Goal: Task Accomplishment & Management: Complete application form

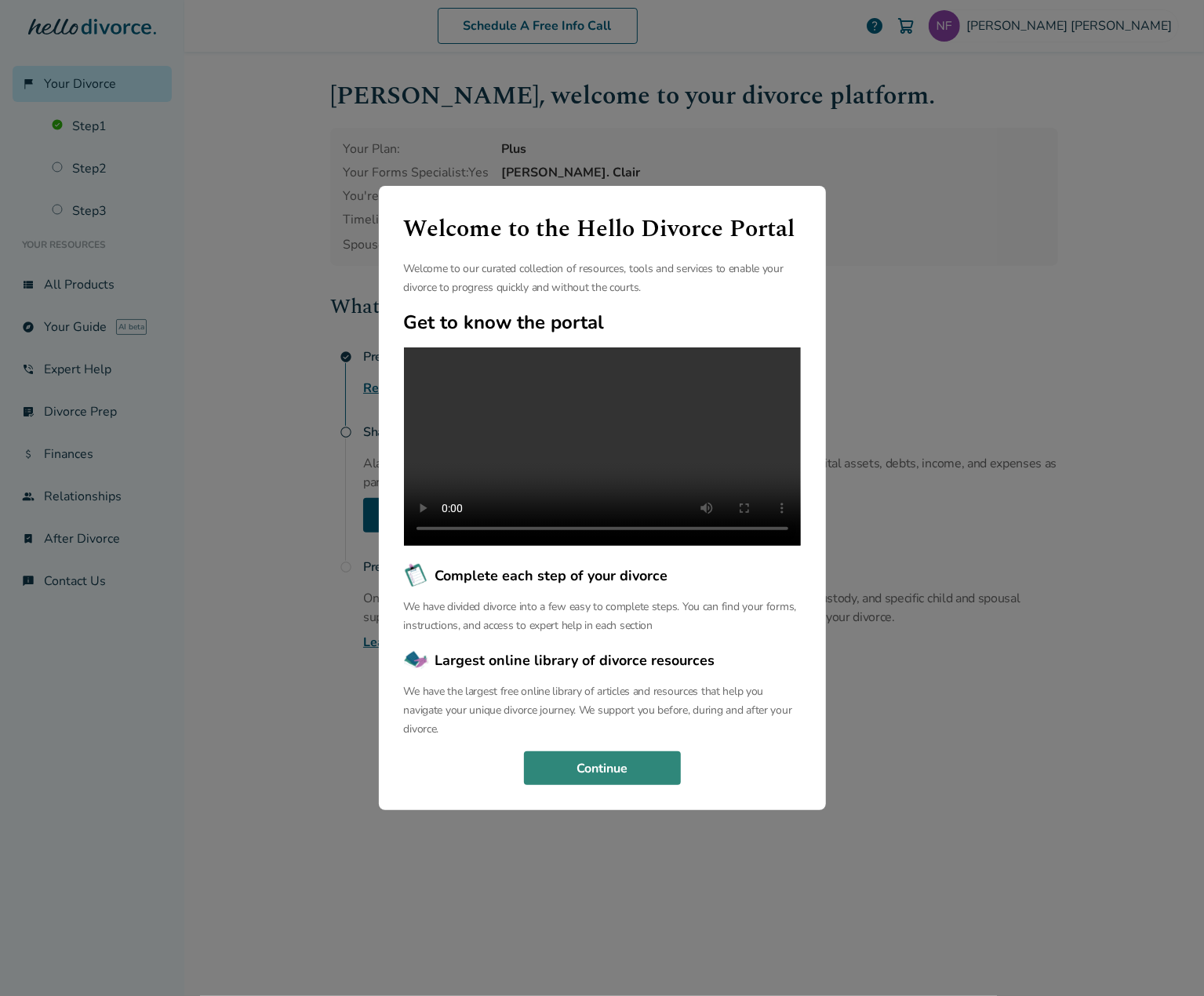
click at [629, 773] on button "Continue" at bounding box center [602, 768] width 157 height 34
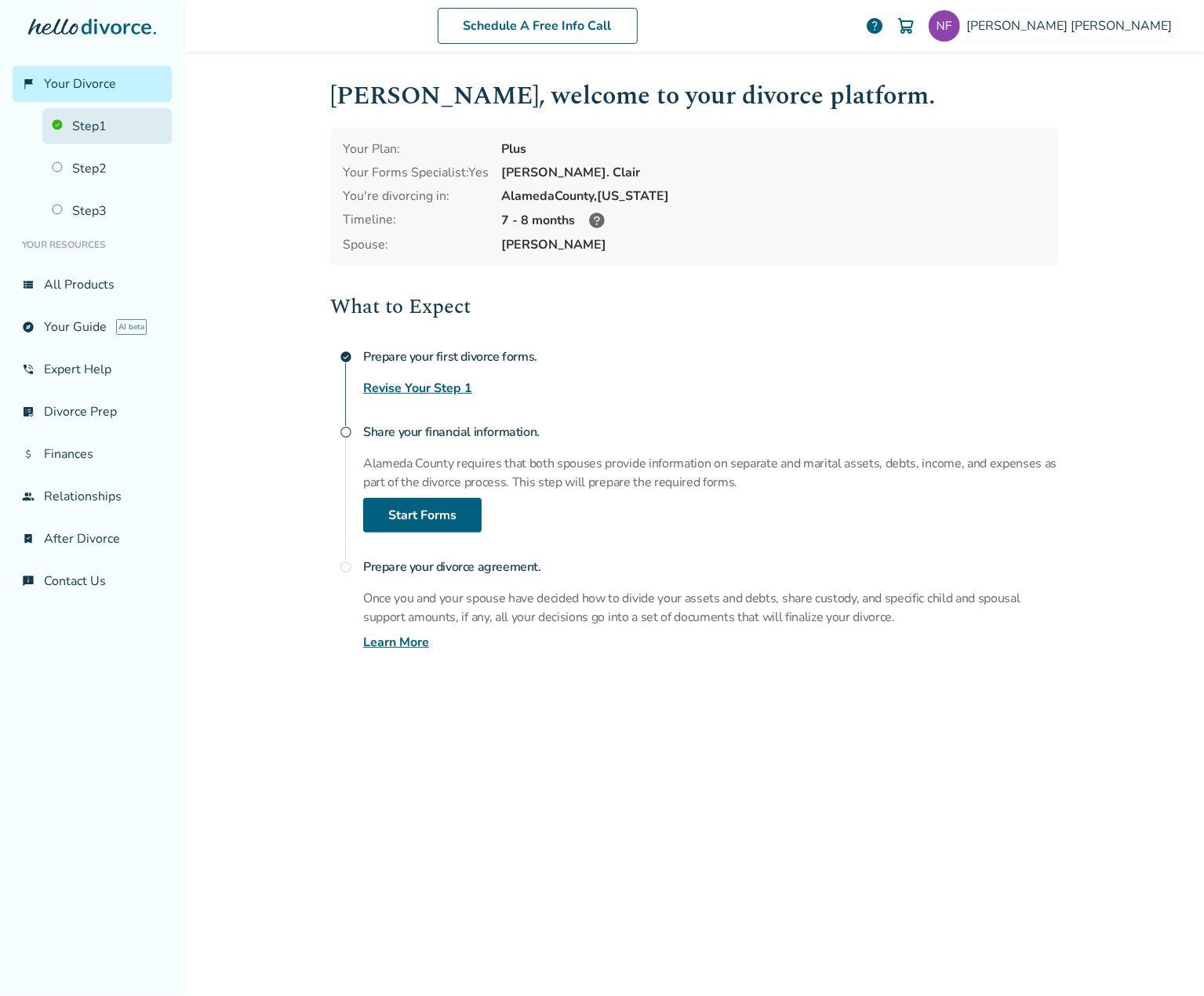
click at [94, 116] on link "Step 1" at bounding box center [108, 126] width 130 height 36
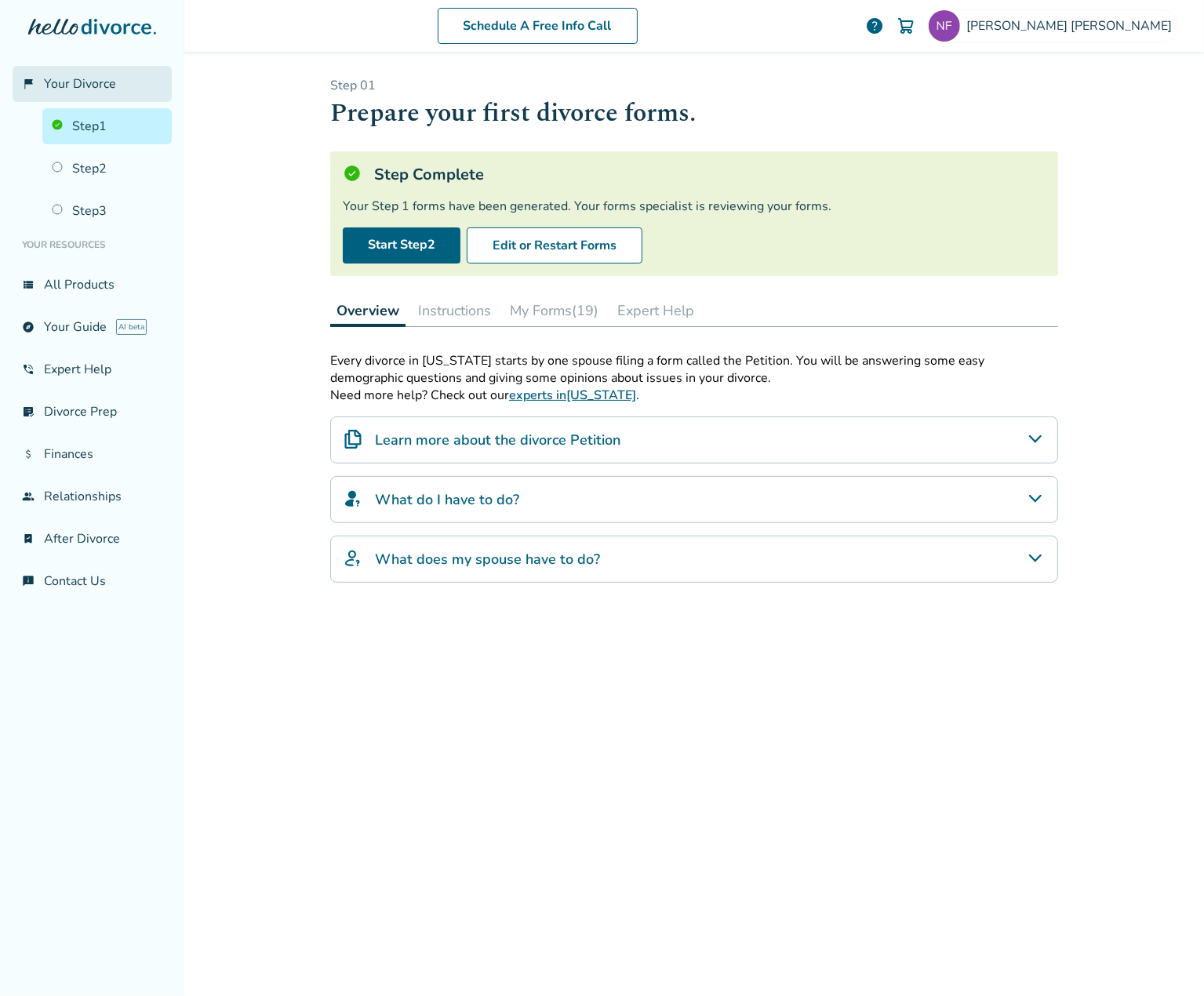
click at [74, 94] on link "flag_2 Your Divorce" at bounding box center [93, 83] width 159 height 36
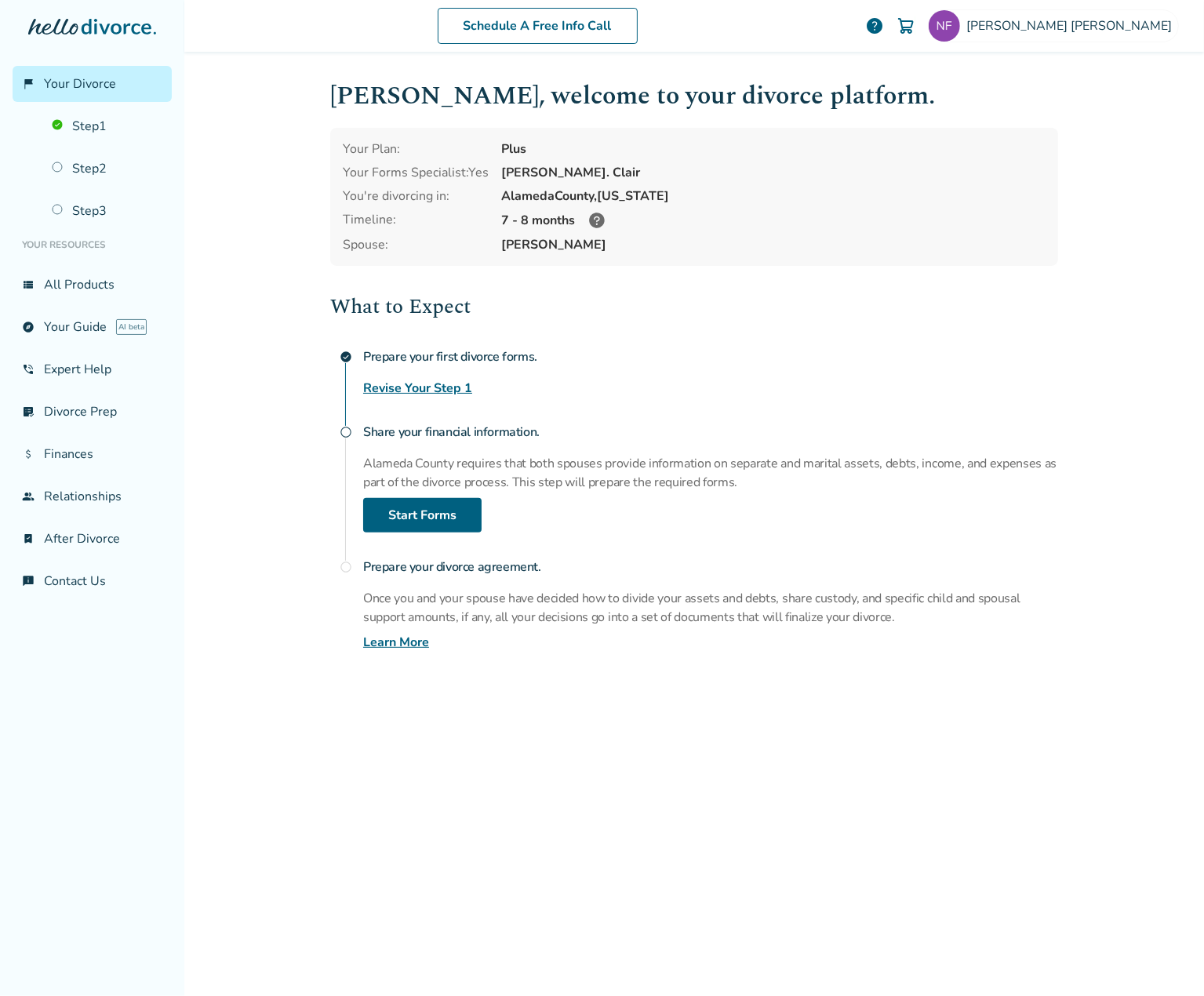
click at [592, 220] on icon at bounding box center [597, 221] width 19 height 19
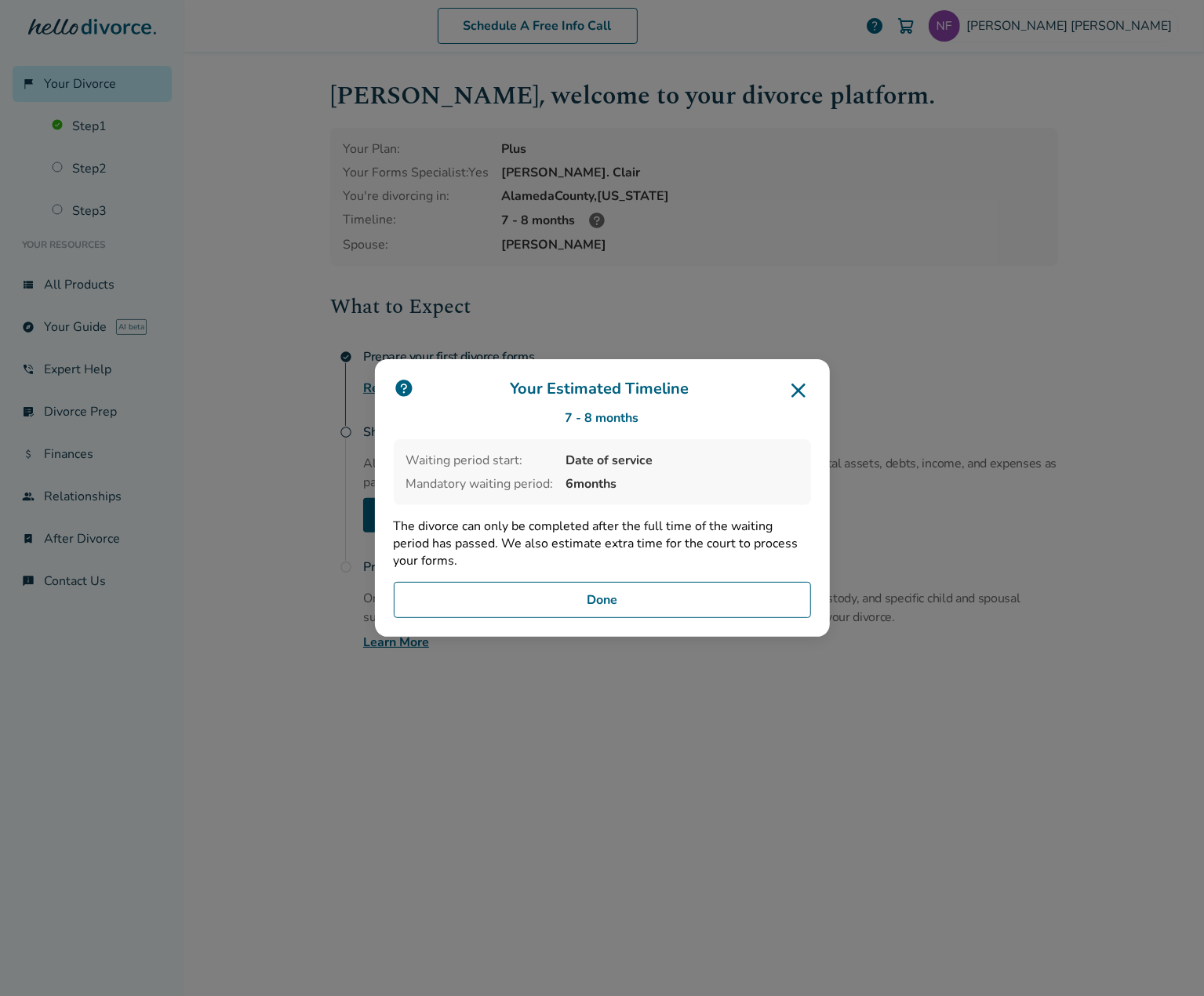
click at [593, 599] on button "Done" at bounding box center [602, 599] width 417 height 36
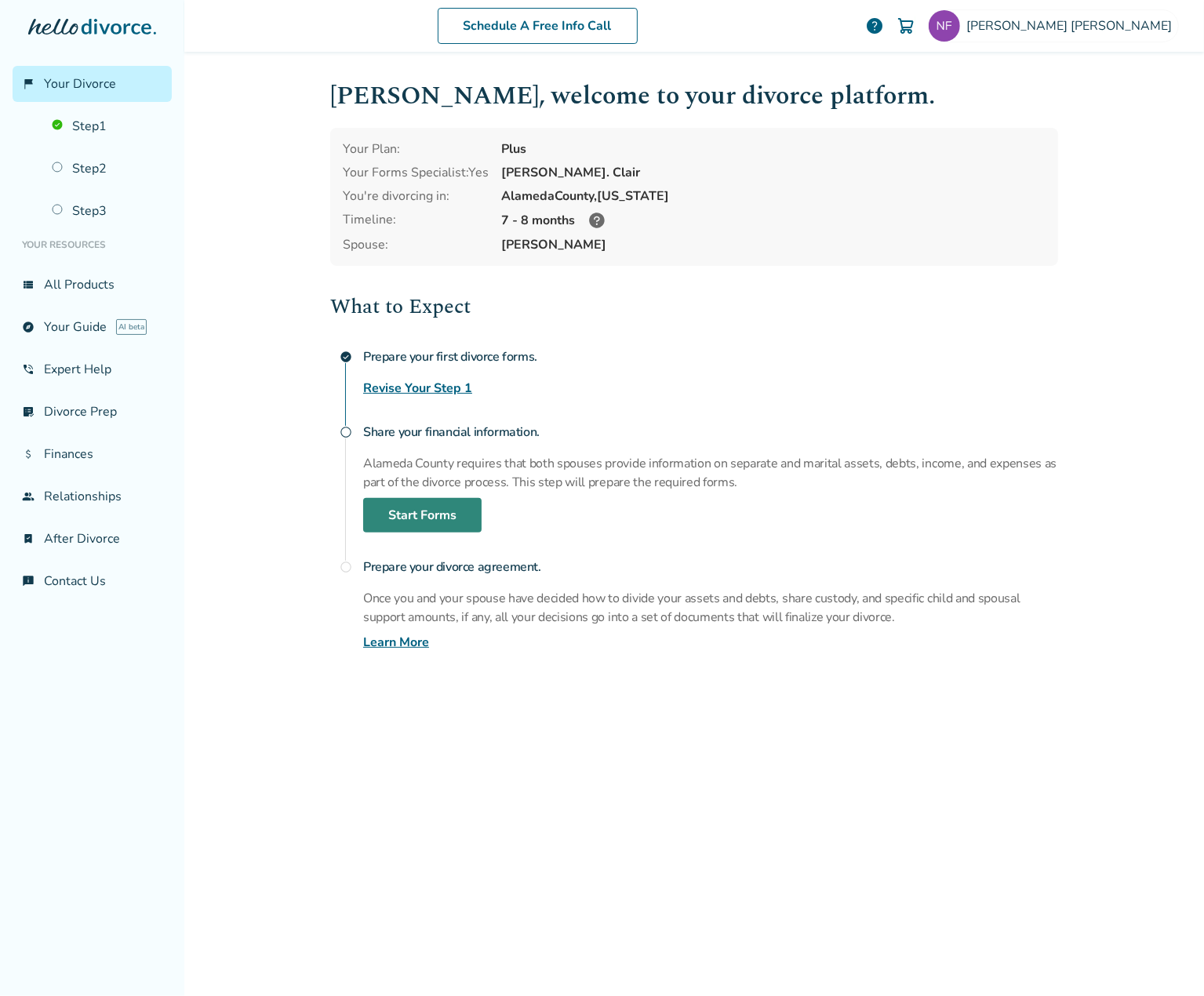
click at [414, 513] on link "Start Forms" at bounding box center [423, 514] width 119 height 34
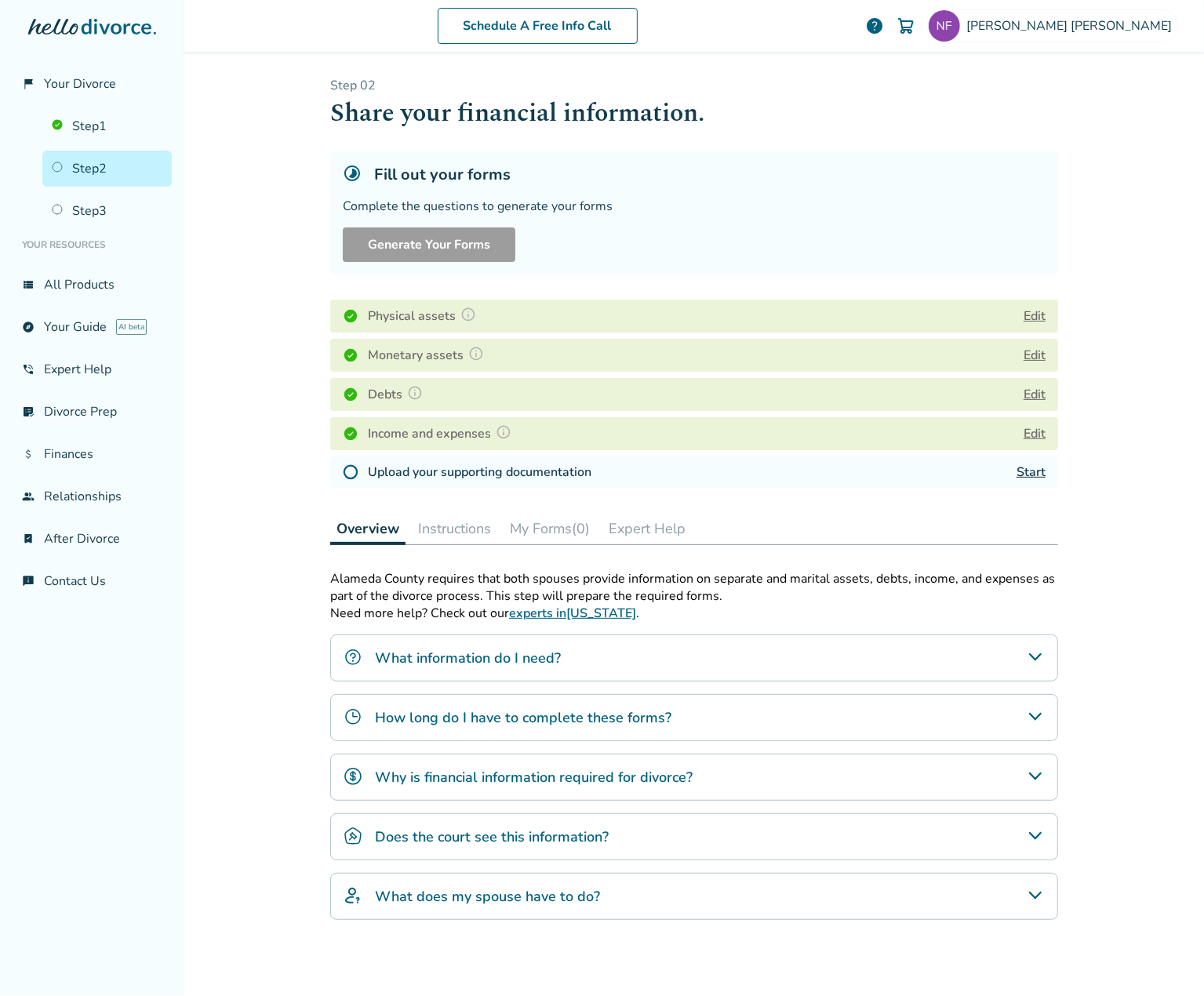
click at [424, 319] on h4 "Physical assets" at bounding box center [425, 316] width 113 height 20
click at [1029, 320] on button "Edit" at bounding box center [1034, 316] width 22 height 19
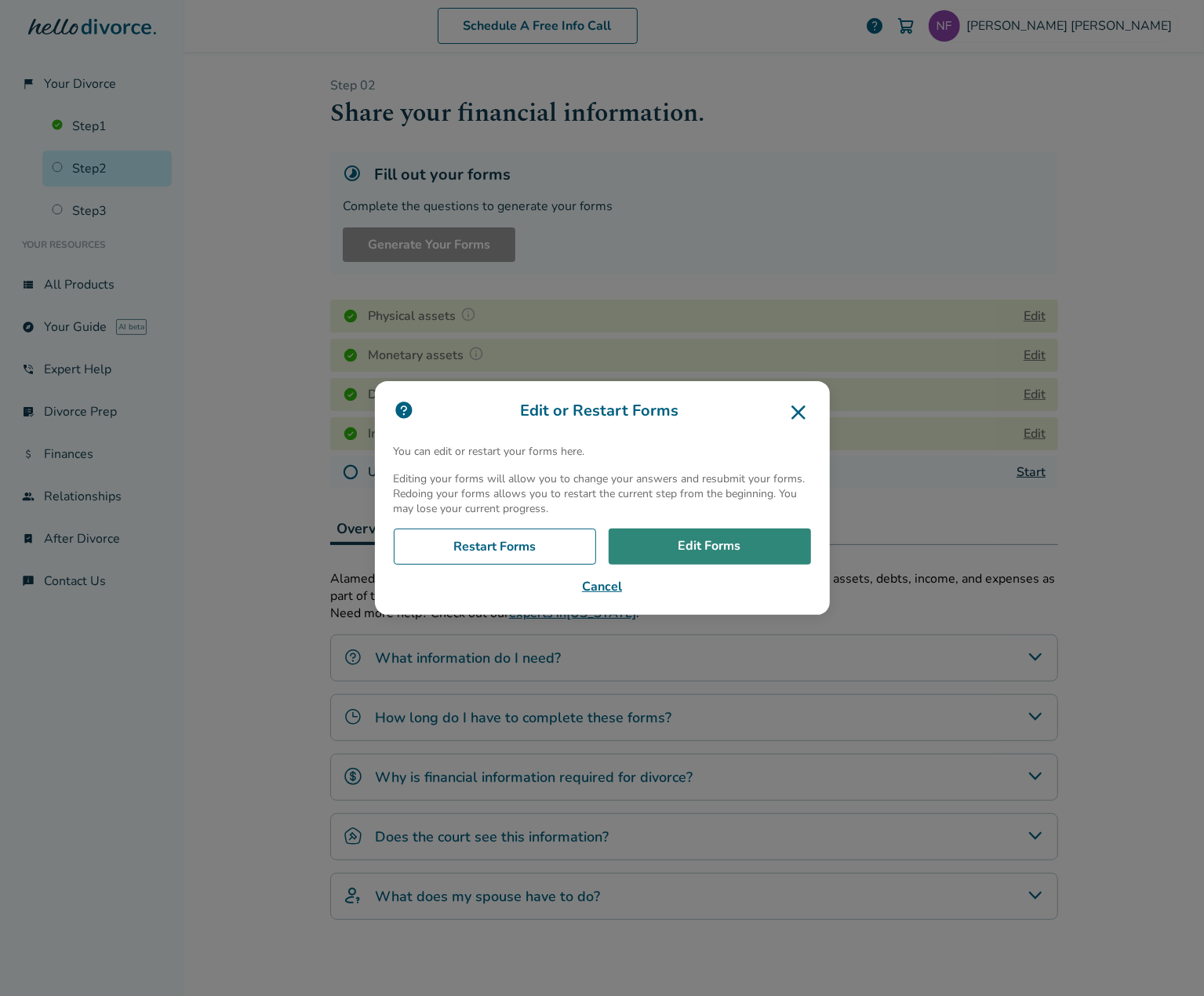
click at [702, 559] on link "Edit Forms" at bounding box center [710, 546] width 202 height 36
